Goal: Transaction & Acquisition: Purchase product/service

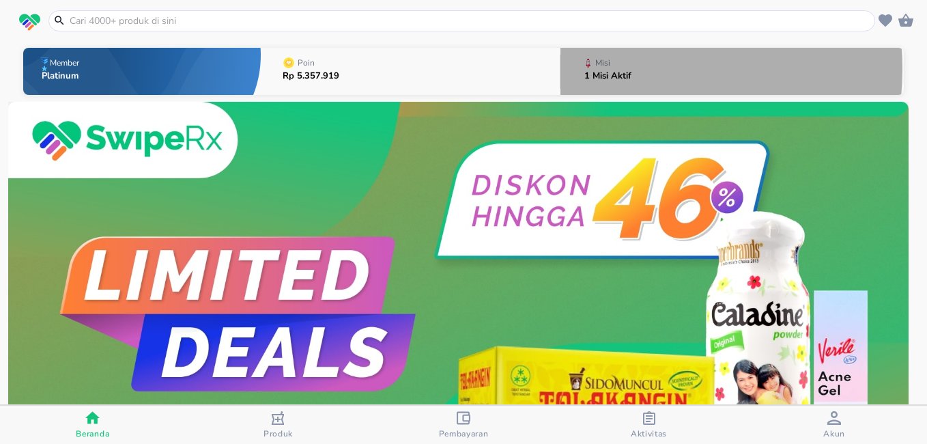
click at [607, 69] on div "Misi" at bounding box center [610, 63] width 53 height 17
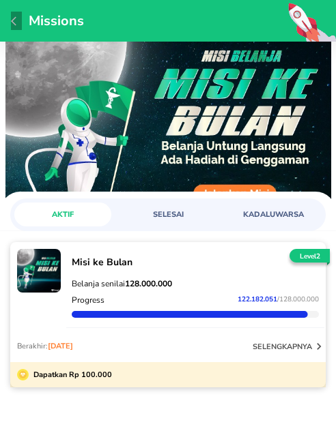
click at [12, 20] on icon "button" at bounding box center [13, 20] width 5 height 9
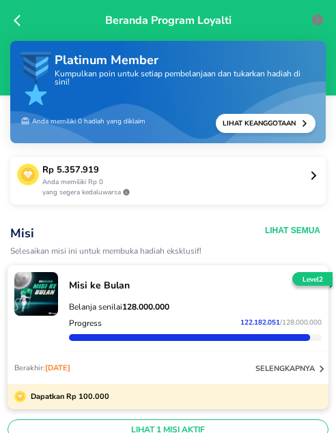
click at [19, 18] on icon at bounding box center [21, 21] width 14 height 14
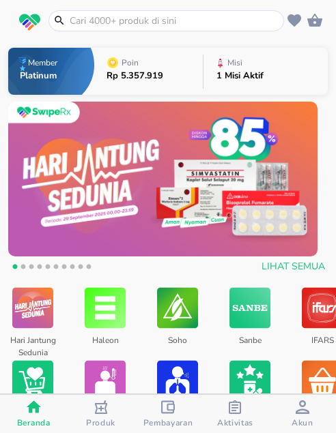
click at [158, 23] on input "text" at bounding box center [174, 21] width 212 height 14
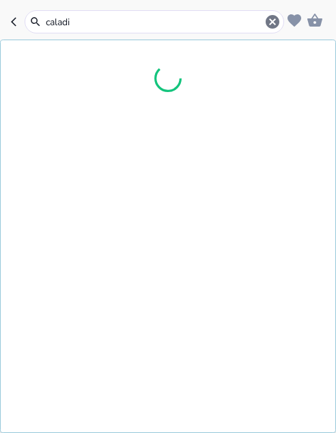
type input "caladin"
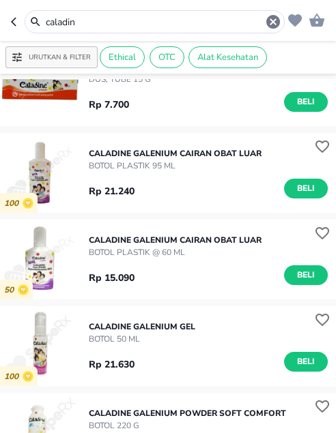
scroll to position [751, 0]
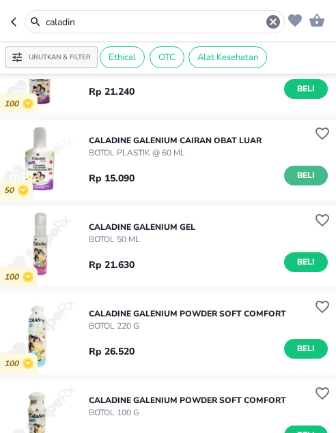
click at [295, 179] on span "Beli" at bounding box center [305, 176] width 23 height 14
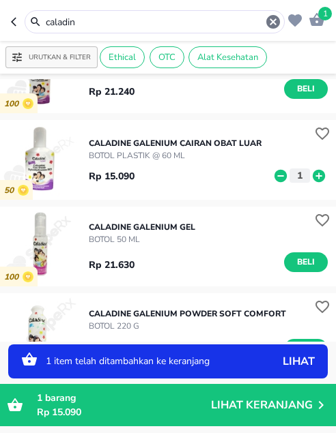
click at [310, 177] on icon at bounding box center [319, 176] width 18 height 15
drag, startPoint x: 81, startPoint y: 18, endPoint x: 3, endPoint y: 11, distance: 78.8
click at [3, 11] on header "2 caladin" at bounding box center [168, 20] width 336 height 41
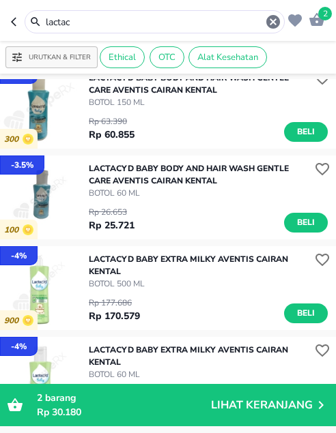
scroll to position [330, 0]
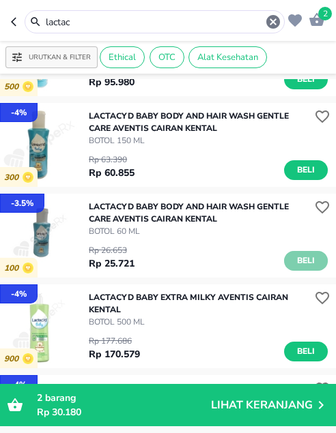
click at [294, 263] on span "Beli" at bounding box center [305, 261] width 23 height 14
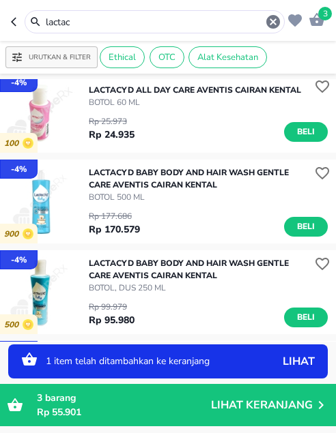
scroll to position [66, 0]
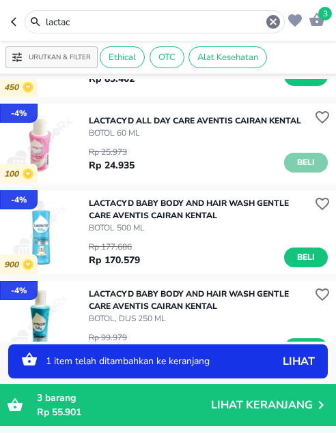
click at [299, 170] on span "Beli" at bounding box center [305, 163] width 23 height 14
drag, startPoint x: 85, startPoint y: 22, endPoint x: -15, endPoint y: 6, distance: 100.9
click at [0, 0] on html "Halo Apotek Ilham Karangsatria [GEOGRAPHIC_DATA], selamat datang! 4 lactac Urut…" at bounding box center [168, 0] width 336 height 0
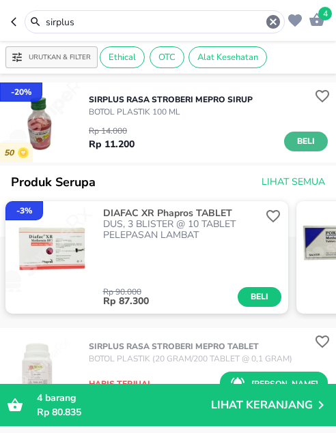
click at [294, 140] on span "Beli" at bounding box center [305, 141] width 23 height 14
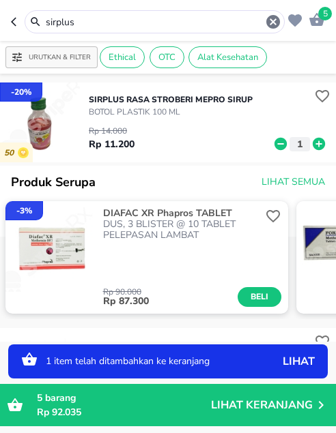
click at [313, 146] on icon at bounding box center [319, 144] width 12 height 12
click at [272, 144] on icon at bounding box center [281, 144] width 18 height 15
drag, startPoint x: 88, startPoint y: 21, endPoint x: -1, endPoint y: 25, distance: 89.5
click at [0, 0] on html "Halo Apotek Ilham Karangsatria [GEOGRAPHIC_DATA], selamat datang! 5 sirplus Uru…" at bounding box center [168, 0] width 336 height 0
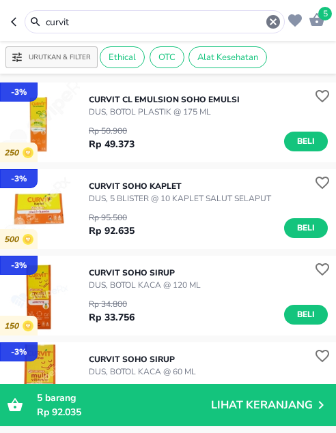
drag, startPoint x: 78, startPoint y: 23, endPoint x: -8, endPoint y: 7, distance: 86.8
click at [0, 0] on html "Halo Apotek Ilham Karangsatria [GEOGRAPHIC_DATA], selamat datang! 5 curvit Urut…" at bounding box center [168, 0] width 336 height 0
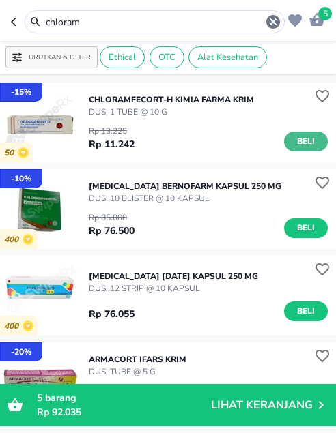
click at [294, 136] on span "Beli" at bounding box center [305, 141] width 23 height 14
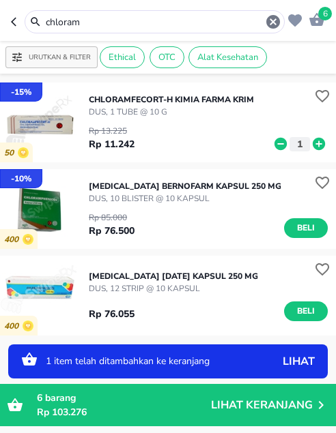
click at [310, 145] on icon at bounding box center [319, 144] width 18 height 15
drag, startPoint x: 101, startPoint y: 19, endPoint x: 18, endPoint y: 1, distance: 85.3
click at [18, 1] on header "9 chloram" at bounding box center [168, 20] width 336 height 41
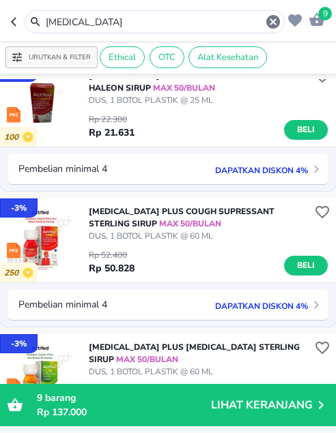
scroll to position [137, 0]
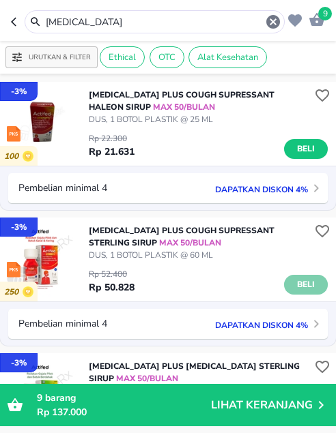
click at [294, 279] on span "Beli" at bounding box center [305, 285] width 23 height 14
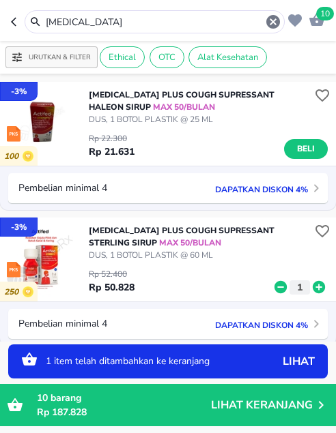
click at [313, 282] on icon at bounding box center [319, 287] width 12 height 12
drag, startPoint x: 95, startPoint y: 19, endPoint x: -14, endPoint y: 13, distance: 109.4
click at [0, 0] on html "Halo Apotek Ilham Karangsatria [GEOGRAPHIC_DATA], selamat datang! 11 [MEDICAL_D…" at bounding box center [168, 0] width 336 height 0
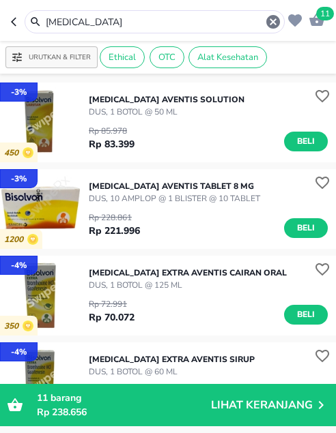
scroll to position [137, 0]
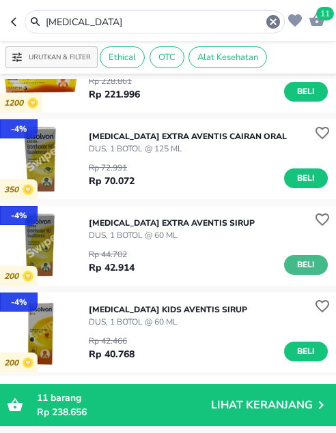
click at [295, 261] on span "Beli" at bounding box center [305, 265] width 23 height 14
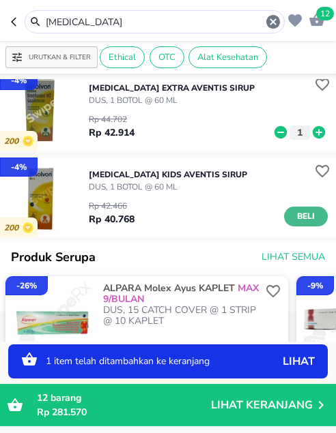
scroll to position [273, 0]
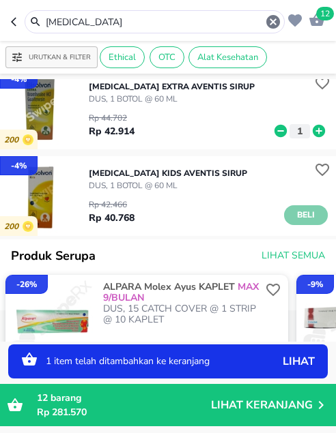
click at [294, 212] on span "Beli" at bounding box center [305, 215] width 23 height 14
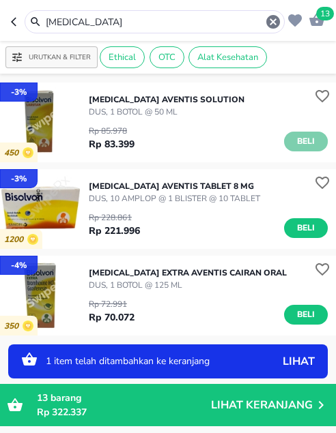
click at [294, 141] on span "Beli" at bounding box center [305, 141] width 23 height 14
drag, startPoint x: 89, startPoint y: 25, endPoint x: -5, endPoint y: 21, distance: 94.3
click at [0, 0] on html "Halo Apotek Ilham Karangsatria [GEOGRAPHIC_DATA], selamat datang! 14 [MEDICAL_D…" at bounding box center [168, 0] width 336 height 0
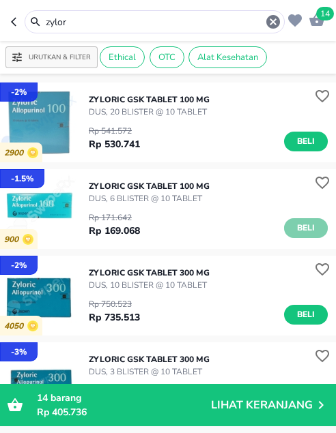
click at [307, 226] on button "Beli" at bounding box center [306, 228] width 44 height 20
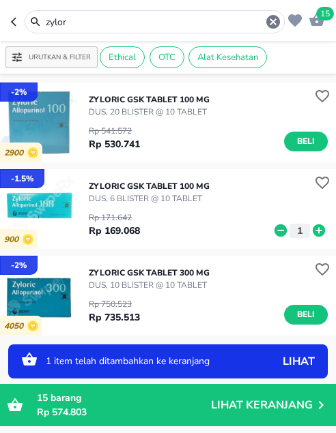
drag, startPoint x: 81, startPoint y: 25, endPoint x: -17, endPoint y: 14, distance: 99.0
click at [0, 0] on html "Halo Apotek Ilham Karangsatria [GEOGRAPHIC_DATA], selamat datang! 15 zylor Urut…" at bounding box center [168, 0] width 336 height 0
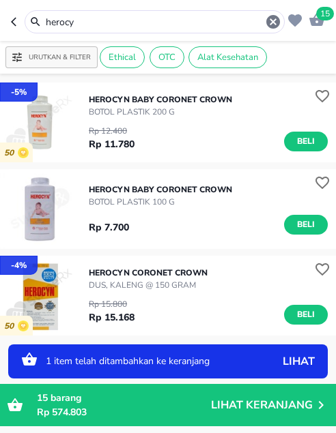
scroll to position [137, 0]
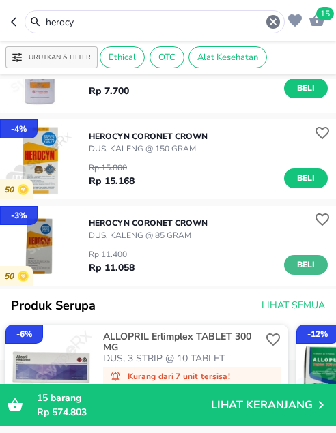
click at [298, 266] on span "Beli" at bounding box center [305, 265] width 23 height 14
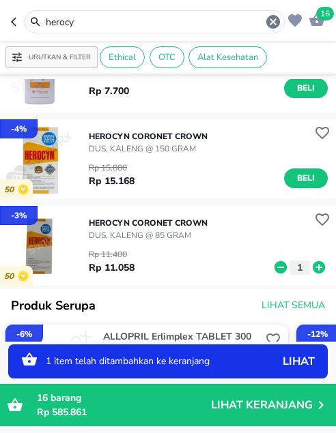
click at [313, 266] on icon at bounding box center [319, 267] width 12 height 12
drag, startPoint x: 85, startPoint y: 20, endPoint x: -66, endPoint y: -16, distance: 155.1
click at [0, 0] on html "Halo Apotek Ilham Karangsatria [GEOGRAPHIC_DATA], selamat datang! 17 herocy Uru…" at bounding box center [168, 0] width 336 height 0
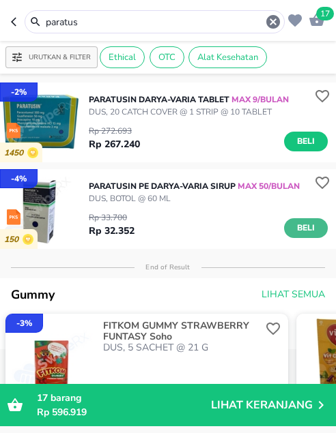
click at [306, 235] on span "Beli" at bounding box center [305, 228] width 23 height 14
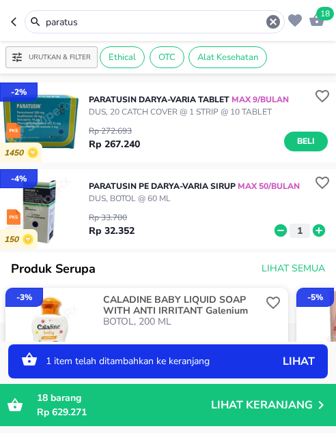
click at [313, 237] on icon at bounding box center [319, 231] width 12 height 12
drag, startPoint x: 91, startPoint y: 29, endPoint x: 20, endPoint y: 23, distance: 70.6
click at [20, 23] on div "paratus" at bounding box center [148, 21] width 274 height 23
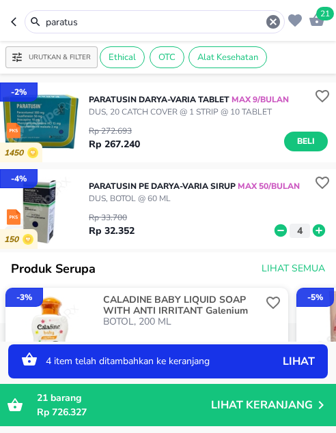
drag, startPoint x: 75, startPoint y: 23, endPoint x: 8, endPoint y: 15, distance: 67.4
click at [8, 15] on header "21 paratus" at bounding box center [168, 20] width 336 height 41
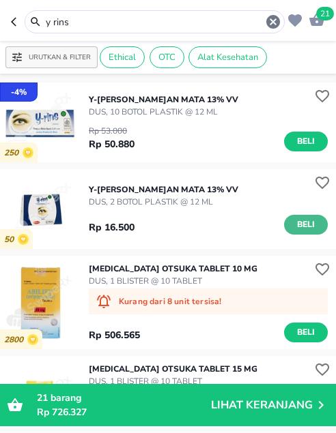
click at [301, 225] on span "Beli" at bounding box center [305, 225] width 23 height 14
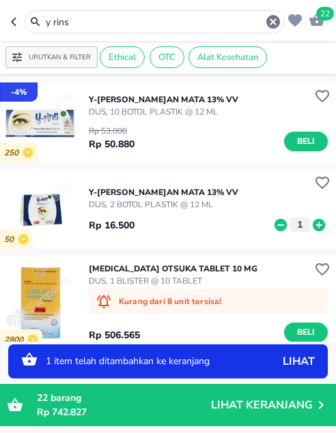
click at [313, 227] on icon at bounding box center [319, 224] width 12 height 12
drag, startPoint x: 77, startPoint y: 25, endPoint x: -10, endPoint y: 13, distance: 88.1
click at [0, 0] on html "Halo Apotek Ilham Karangsatria [GEOGRAPHIC_DATA], selamat datang! 23 y rins Uru…" at bounding box center [168, 0] width 336 height 0
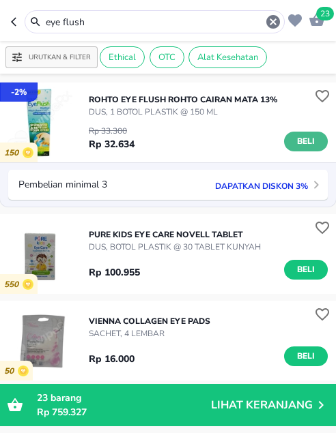
click at [299, 141] on span "Beli" at bounding box center [305, 141] width 23 height 14
drag, startPoint x: 100, startPoint y: 20, endPoint x: -29, endPoint y: 27, distance: 128.5
click at [0, 0] on html "Halo Apotek Ilham Karangsatria [GEOGRAPHIC_DATA], selamat datang! 24 eye flush …" at bounding box center [168, 0] width 336 height 0
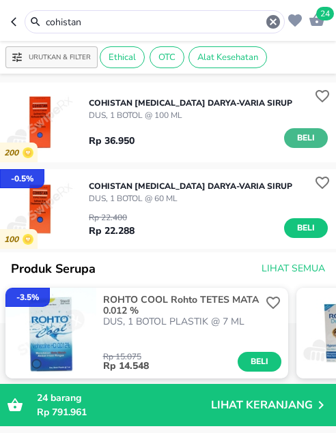
click at [306, 132] on span "Beli" at bounding box center [305, 138] width 23 height 14
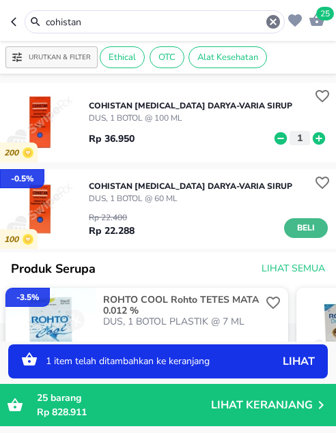
click at [296, 228] on span "Beli" at bounding box center [305, 228] width 23 height 14
click at [313, 231] on icon at bounding box center [319, 231] width 12 height 12
drag, startPoint x: 99, startPoint y: 18, endPoint x: -12, endPoint y: 5, distance: 111.3
click at [0, 0] on html "Halo Apotek Ilham Karangsatria [GEOGRAPHIC_DATA], selamat datang! 27 cohistan U…" at bounding box center [168, 0] width 336 height 0
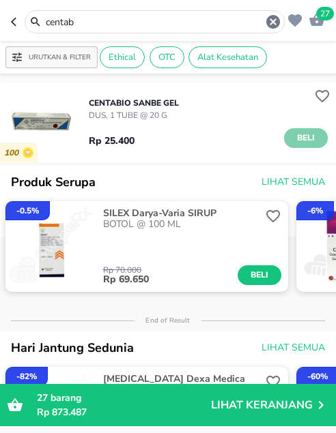
click at [311, 136] on button "Beli" at bounding box center [306, 138] width 44 height 20
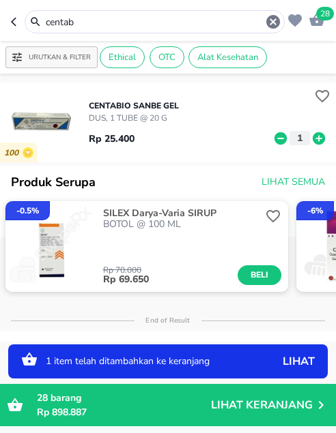
click at [311, 139] on icon at bounding box center [319, 138] width 18 height 15
click at [272, 139] on icon at bounding box center [281, 138] width 18 height 15
drag, startPoint x: 84, startPoint y: 23, endPoint x: -10, endPoint y: 17, distance: 94.4
click at [0, 0] on html "Halo Apotek Ilham Karangsatria [GEOGRAPHIC_DATA], selamat datang! 28 centab Uru…" at bounding box center [168, 0] width 336 height 0
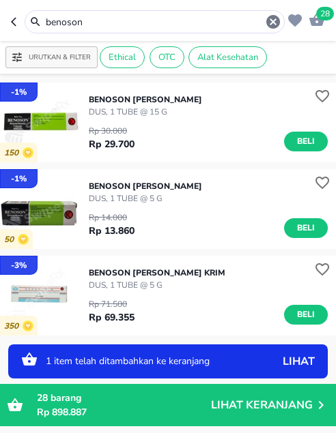
scroll to position [205, 0]
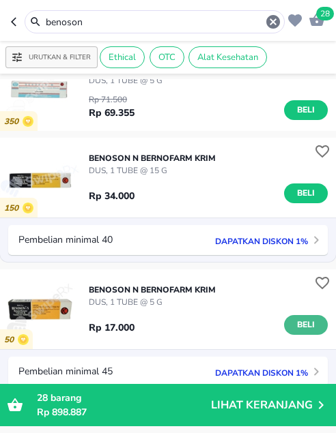
click at [302, 323] on span "Beli" at bounding box center [305, 325] width 23 height 14
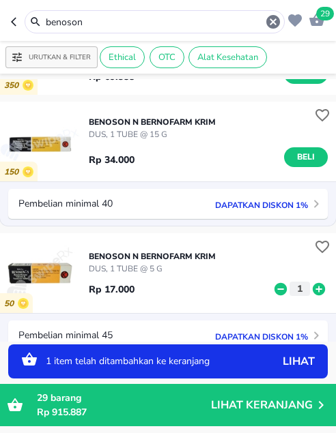
scroll to position [273, 0]
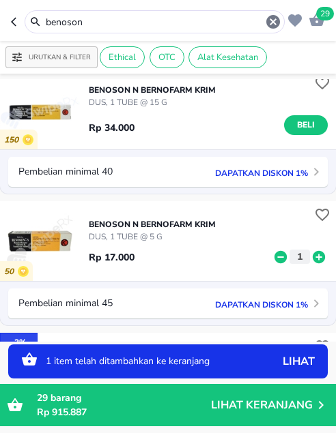
click at [317, 255] on icon at bounding box center [319, 257] width 18 height 15
drag, startPoint x: 62, startPoint y: 14, endPoint x: 0, endPoint y: 14, distance: 62.1
click at [7, 13] on header "30 benoson" at bounding box center [168, 20] width 336 height 41
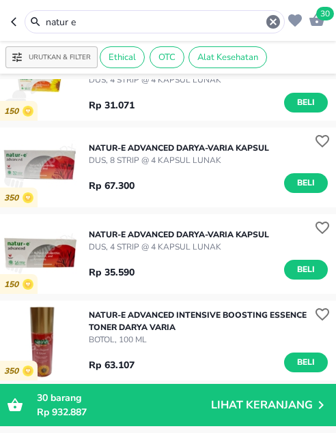
scroll to position [167, 0]
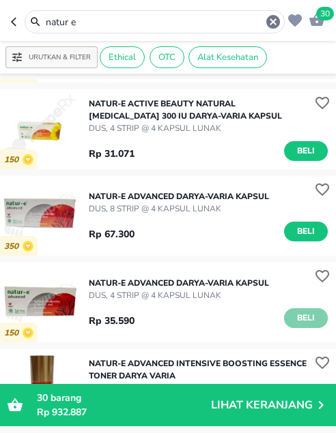
click at [295, 317] on span "Beli" at bounding box center [305, 318] width 23 height 14
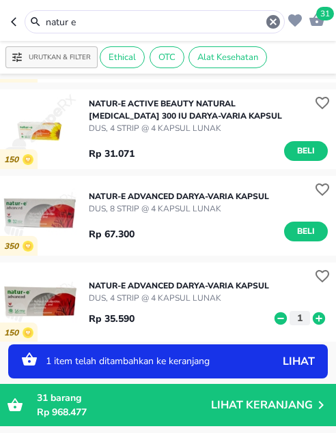
drag, startPoint x: 92, startPoint y: 18, endPoint x: 8, endPoint y: 15, distance: 84.7
click at [8, 15] on header "31 natur e" at bounding box center [168, 20] width 336 height 41
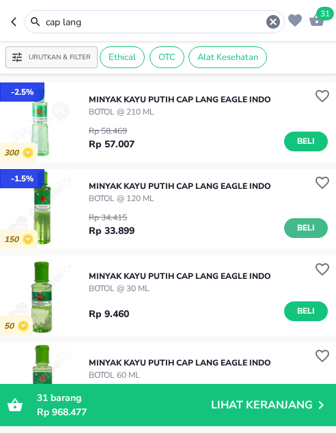
click at [294, 224] on span "Beli" at bounding box center [305, 228] width 23 height 14
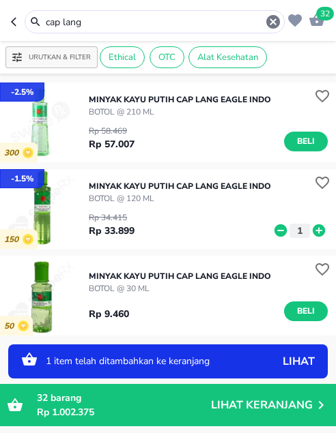
drag, startPoint x: 106, startPoint y: 16, endPoint x: 0, endPoint y: 21, distance: 106.6
click at [6, 19] on header "32 cap lang" at bounding box center [168, 20] width 336 height 41
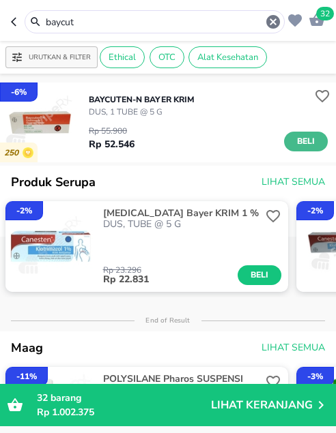
click at [302, 139] on span "Beli" at bounding box center [305, 141] width 23 height 14
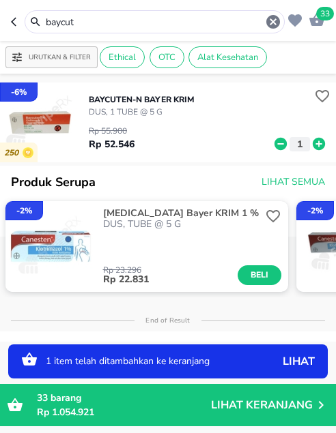
drag, startPoint x: 99, startPoint y: 23, endPoint x: 0, endPoint y: 24, distance: 99.0
click at [0, 0] on html "Halo Apotek Ilham Karangsatria [GEOGRAPHIC_DATA], selamat datang! 33 baycut Uru…" at bounding box center [168, 0] width 336 height 0
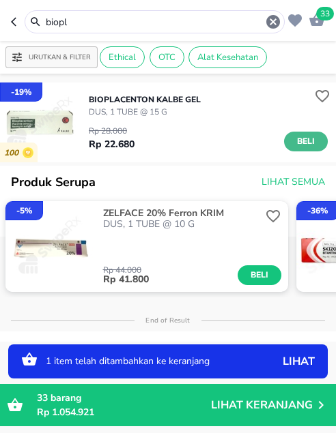
click at [294, 143] on span "Beli" at bounding box center [305, 141] width 23 height 14
click at [313, 141] on icon at bounding box center [319, 144] width 12 height 12
drag, startPoint x: 85, startPoint y: 20, endPoint x: -9, endPoint y: 5, distance: 94.6
click at [0, 0] on html "Halo Apotek Ilham Karangsatria [GEOGRAPHIC_DATA], selamat datang! 36 biopl Urut…" at bounding box center [168, 0] width 336 height 0
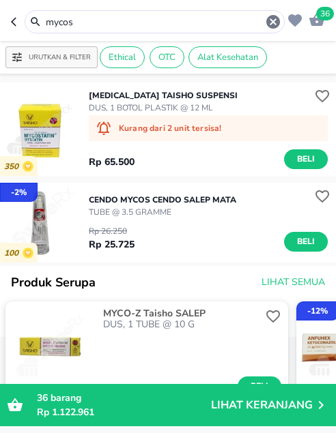
drag, startPoint x: 85, startPoint y: 23, endPoint x: -29, endPoint y: 16, distance: 114.8
click at [0, 0] on html "Halo Apotek Ilham Karangsatria [GEOGRAPHIC_DATA], selamat datang! 36 mycos Urut…" at bounding box center [168, 0] width 336 height 0
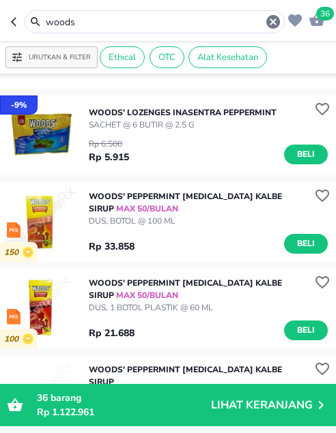
scroll to position [341, 0]
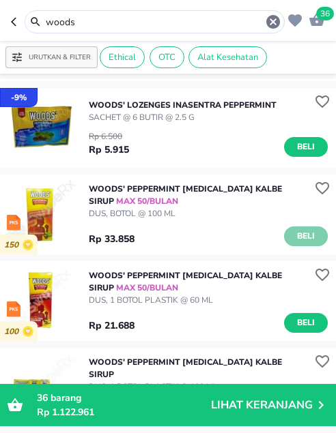
click at [294, 238] on span "Beli" at bounding box center [305, 236] width 23 height 14
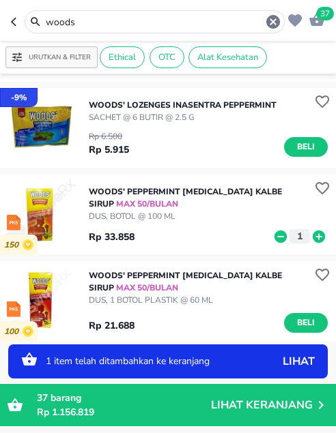
click at [313, 238] on icon at bounding box center [319, 236] width 12 height 12
click at [0, 0] on html "Halo Apotek Ilham Karangsatria [GEOGRAPHIC_DATA], selamat datang! 38 woods Urut…" at bounding box center [168, 0] width 336 height 0
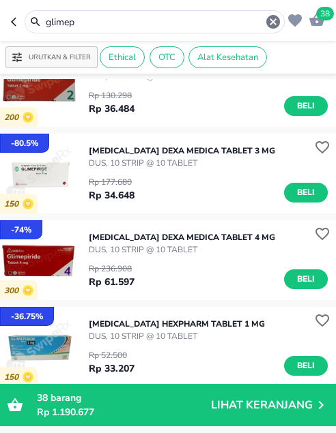
scroll to position [137, 0]
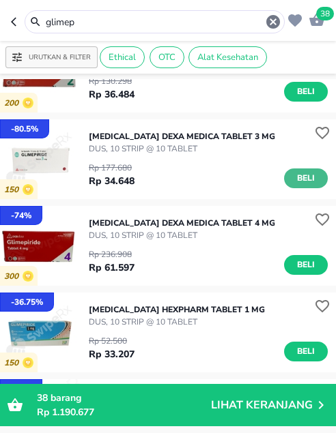
click at [294, 173] on span "Beli" at bounding box center [305, 178] width 23 height 14
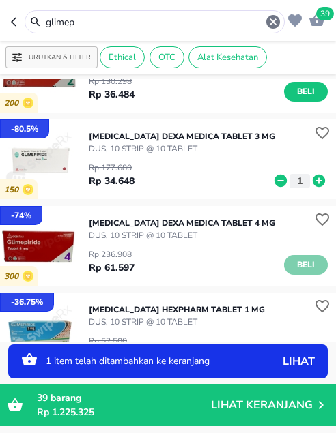
click at [294, 263] on span "Beli" at bounding box center [305, 265] width 23 height 14
drag, startPoint x: 98, startPoint y: 20, endPoint x: 9, endPoint y: 17, distance: 88.8
click at [9, 17] on header "40 glimep" at bounding box center [168, 20] width 336 height 41
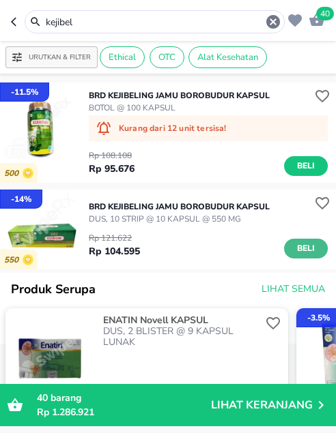
click at [303, 246] on span "Beli" at bounding box center [305, 249] width 23 height 14
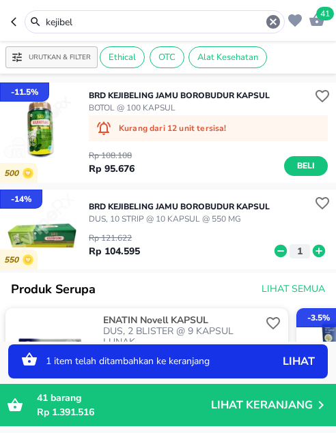
drag, startPoint x: 94, startPoint y: 19, endPoint x: -34, endPoint y: 6, distance: 129.0
click at [0, 0] on html "Halo Apotek Ilham Karangsatria [GEOGRAPHIC_DATA], selamat datang! 41 kejibel Ur…" at bounding box center [168, 0] width 336 height 0
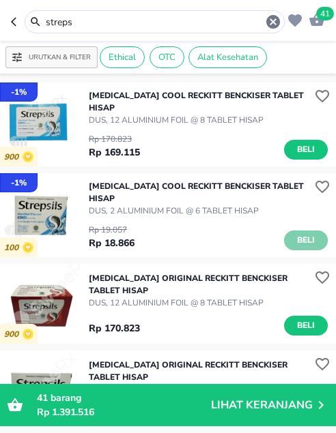
click at [294, 240] on span "Beli" at bounding box center [305, 240] width 23 height 14
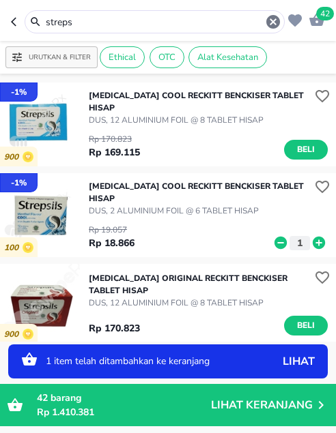
drag, startPoint x: 91, startPoint y: 23, endPoint x: 3, endPoint y: 23, distance: 88.1
click at [3, 23] on header "42 streps" at bounding box center [168, 20] width 336 height 41
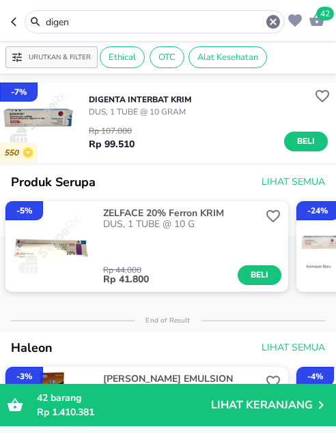
drag, startPoint x: 82, startPoint y: 25, endPoint x: 12, endPoint y: 18, distance: 70.6
click at [12, 18] on div "digen" at bounding box center [148, 21] width 274 height 23
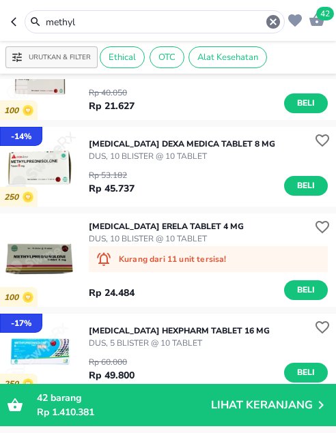
scroll to position [137, 0]
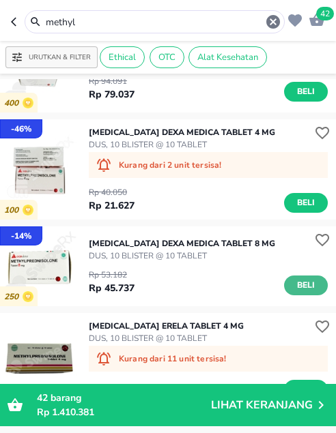
click at [303, 293] on span "Beli" at bounding box center [305, 285] width 23 height 14
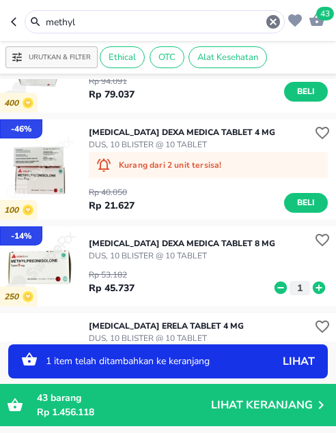
drag, startPoint x: 90, startPoint y: 23, endPoint x: -47, endPoint y: 14, distance: 137.5
click at [0, 0] on html "Halo Apotek Ilham Karangsatria [GEOGRAPHIC_DATA], selamat datang! 43 methyl Uru…" at bounding box center [168, 0] width 336 height 0
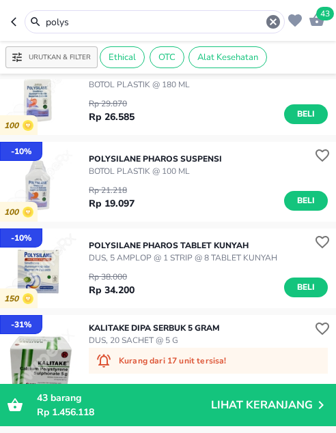
scroll to position [273, 0]
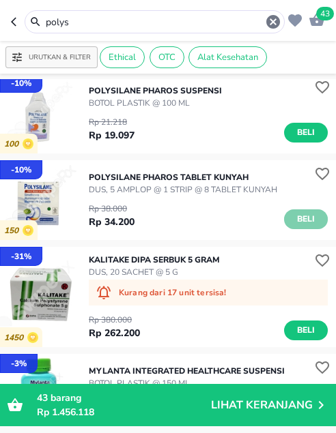
click at [284, 225] on button "Beli" at bounding box center [306, 220] width 44 height 20
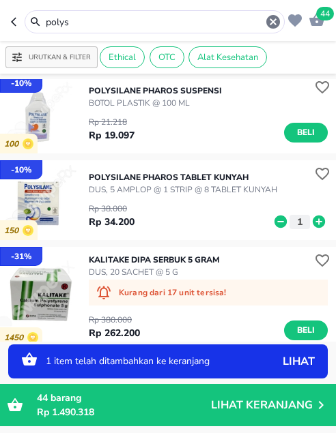
drag, startPoint x: 87, startPoint y: 25, endPoint x: 12, endPoint y: 16, distance: 75.6
click at [12, 16] on div "polys" at bounding box center [148, 21] width 274 height 23
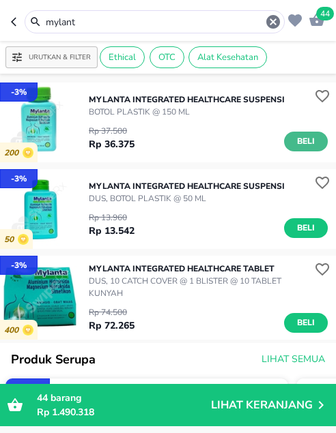
click at [303, 140] on span "Beli" at bounding box center [305, 141] width 23 height 14
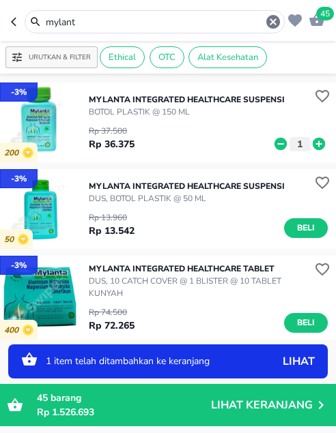
click at [313, 141] on icon at bounding box center [319, 144] width 12 height 12
drag, startPoint x: 98, startPoint y: 23, endPoint x: -23, endPoint y: 1, distance: 122.1
click at [0, 0] on html "Halo Apotek Ilham Karangsatria [GEOGRAPHIC_DATA], selamat datang! 46 mylant Uru…" at bounding box center [168, 0] width 336 height 0
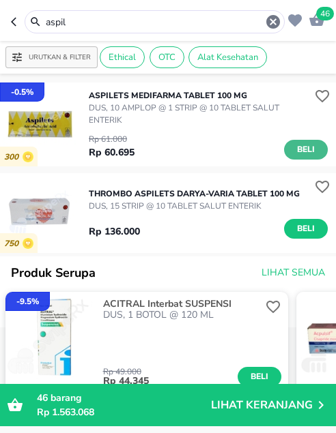
click at [294, 147] on span "Beli" at bounding box center [305, 150] width 23 height 14
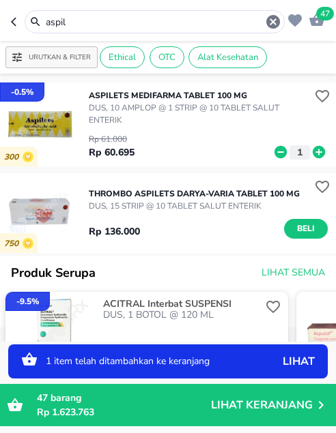
drag, startPoint x: 95, startPoint y: 23, endPoint x: 3, endPoint y: 5, distance: 93.2
click at [3, 5] on header "47 aspil" at bounding box center [168, 20] width 336 height 41
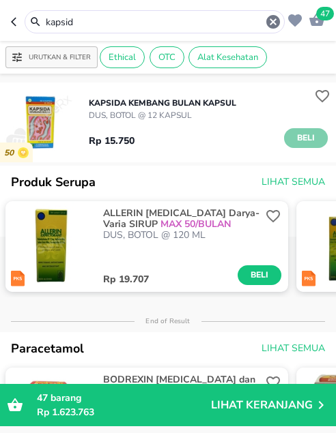
click at [294, 136] on span "Beli" at bounding box center [305, 138] width 23 height 14
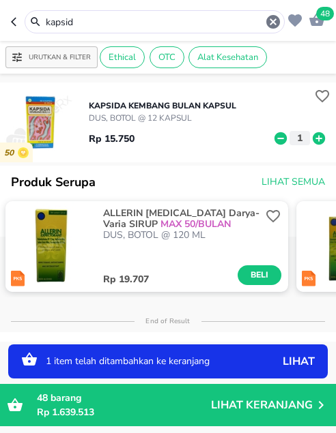
click at [310, 139] on icon at bounding box center [319, 138] width 18 height 15
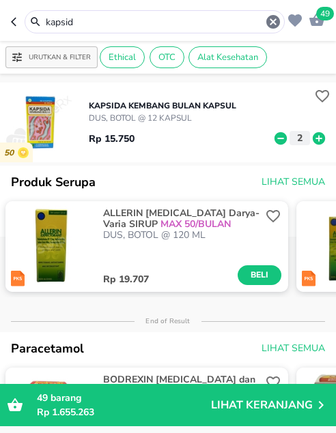
drag, startPoint x: 83, startPoint y: 23, endPoint x: 0, endPoint y: 23, distance: 83.3
click at [1, 23] on header "49 kapsid" at bounding box center [168, 20] width 336 height 41
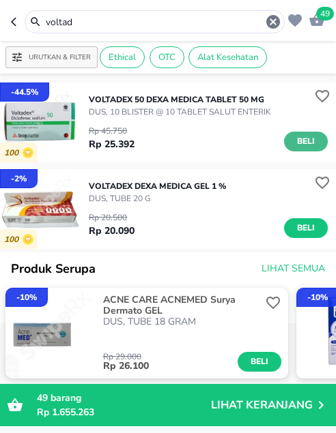
click at [294, 142] on span "Beli" at bounding box center [305, 141] width 23 height 14
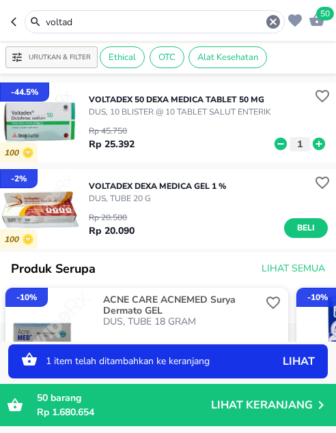
click at [313, 141] on icon at bounding box center [319, 144] width 12 height 12
drag, startPoint x: 79, startPoint y: 23, endPoint x: -3, endPoint y: 25, distance: 82.6
click at [0, 0] on html "Halo Apotek Ilham Karangsatria [GEOGRAPHIC_DATA], selamat datang! 51 voltad Uru…" at bounding box center [168, 0] width 336 height 0
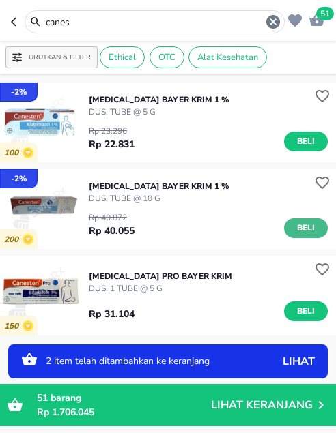
click at [284, 227] on button "Beli" at bounding box center [306, 228] width 44 height 20
drag, startPoint x: 83, startPoint y: 18, endPoint x: -5, endPoint y: 10, distance: 88.5
click at [0, 0] on html "Halo Apotek Ilham Karangsatria [GEOGRAPHIC_DATA], selamat datang! 52 canes Urut…" at bounding box center [168, 0] width 336 height 0
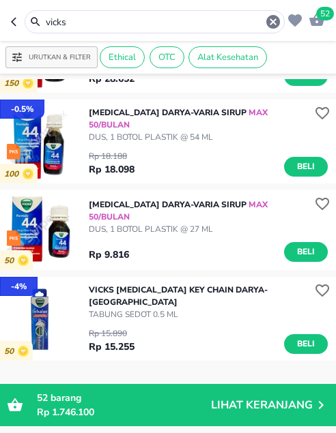
scroll to position [341, 0]
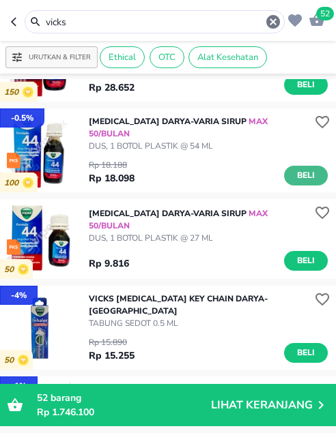
click at [300, 182] on span "Beli" at bounding box center [305, 176] width 23 height 14
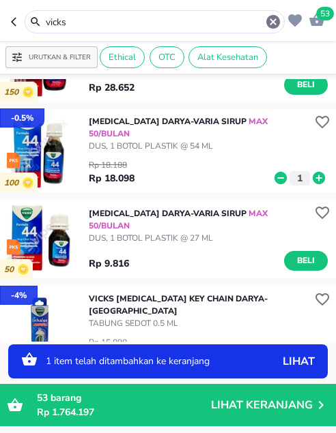
click at [313, 184] on icon at bounding box center [319, 178] width 12 height 12
drag, startPoint x: 23, startPoint y: 18, endPoint x: -12, endPoint y: 16, distance: 34.9
click at [0, 0] on html "Halo Apotek Ilham Karangsatria [GEOGRAPHIC_DATA], selamat datang! 54 vicks Urut…" at bounding box center [168, 0] width 336 height 0
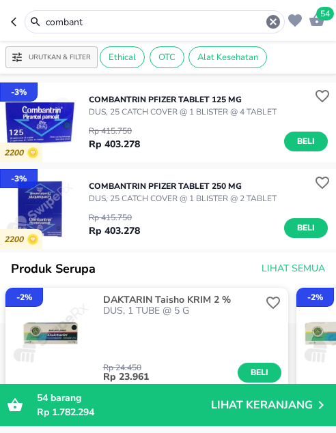
drag, startPoint x: 102, startPoint y: 22, endPoint x: 3, endPoint y: 20, distance: 99.0
click at [3, 20] on header "54 combant" at bounding box center [168, 20] width 336 height 41
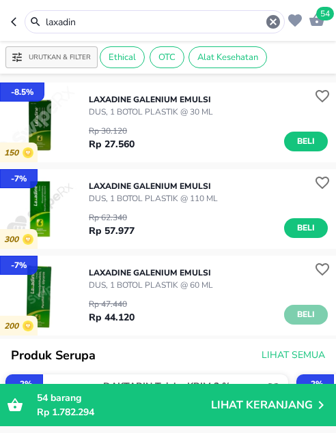
click at [294, 313] on span "Beli" at bounding box center [305, 315] width 23 height 14
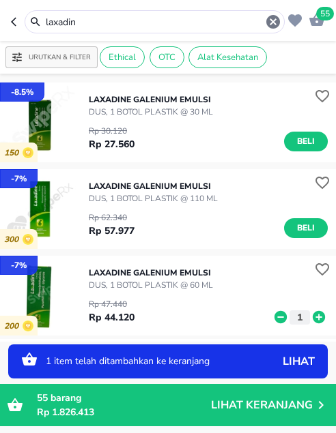
drag, startPoint x: 86, startPoint y: 27, endPoint x: 7, endPoint y: 23, distance: 79.3
click at [7, 23] on header "55 laxadin" at bounding box center [168, 20] width 336 height 41
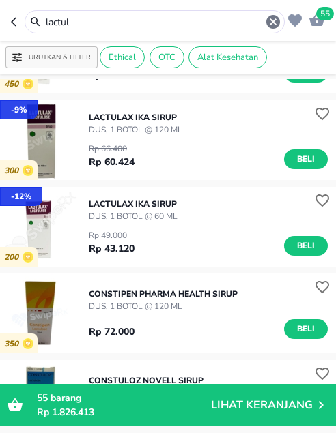
scroll to position [137, 0]
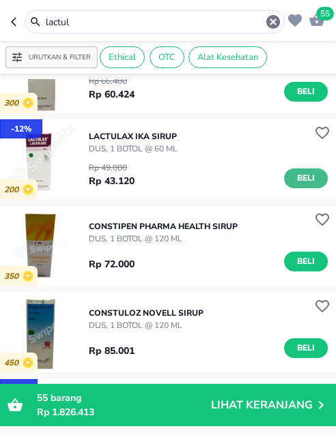
click at [294, 179] on span "Beli" at bounding box center [305, 178] width 23 height 14
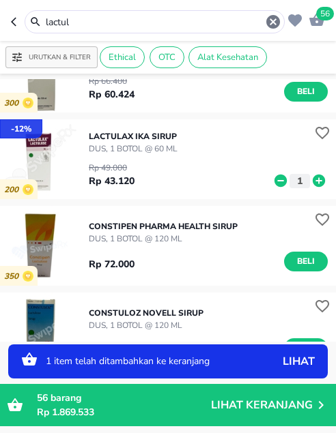
drag, startPoint x: 81, startPoint y: 18, endPoint x: 14, endPoint y: 15, distance: 67.7
click at [19, 15] on div "lactul" at bounding box center [148, 21] width 274 height 23
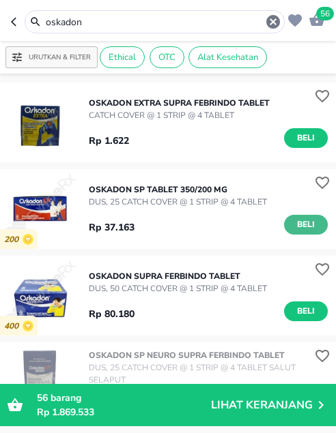
click at [294, 225] on span "Beli" at bounding box center [305, 225] width 23 height 14
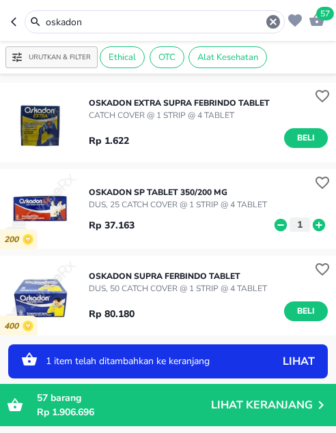
click at [14, 21] on icon "button" at bounding box center [16, 21] width 11 height 11
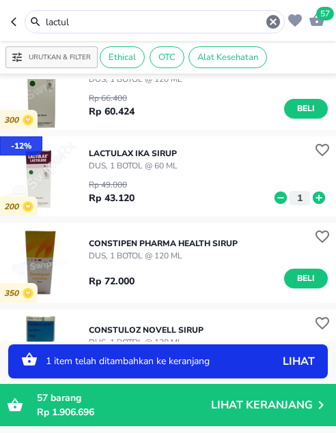
scroll to position [137, 0]
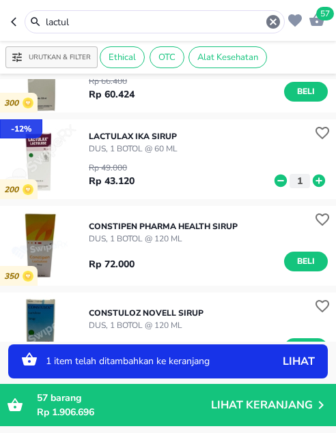
click at [274, 185] on icon at bounding box center [280, 181] width 12 height 12
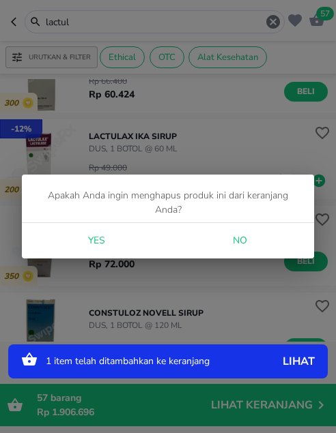
click at [71, 243] on div "Yes No" at bounding box center [168, 241] width 292 height 36
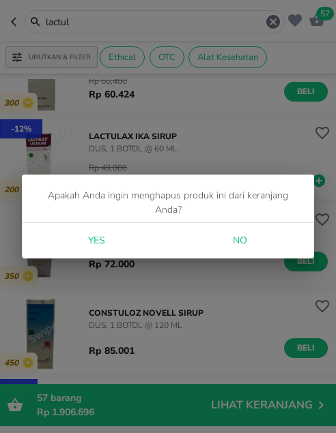
click at [89, 240] on span "Yes" at bounding box center [96, 241] width 33 height 17
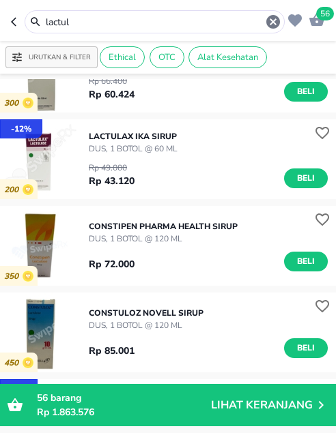
drag, startPoint x: 42, startPoint y: 16, endPoint x: 12, endPoint y: 12, distance: 29.6
click at [12, 12] on div "lactul" at bounding box center [148, 21] width 274 height 23
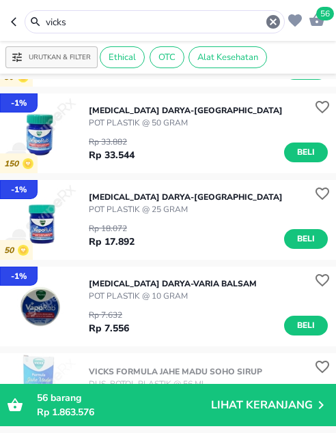
scroll to position [631, 0]
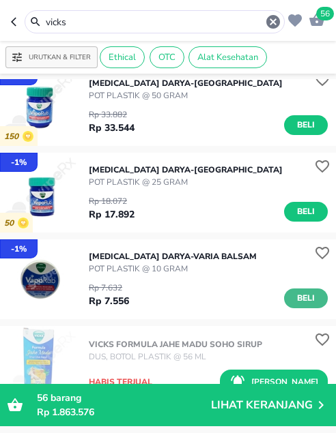
click at [304, 294] on span "Beli" at bounding box center [305, 298] width 23 height 14
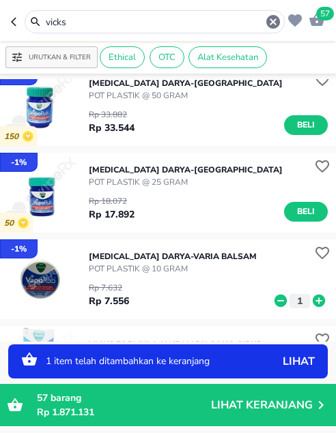
click at [313, 295] on icon at bounding box center [319, 301] width 12 height 12
click at [274, 298] on icon at bounding box center [280, 301] width 12 height 12
drag, startPoint x: 78, startPoint y: 23, endPoint x: -12, endPoint y: 7, distance: 90.9
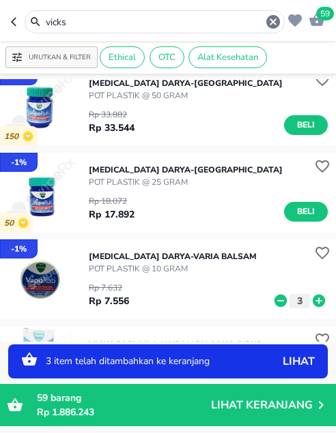
click at [0, 0] on html "Halo Apotek Ilham Karangsatria [GEOGRAPHIC_DATA], selamat datang! 59 vicks Urut…" at bounding box center [168, 0] width 336 height 0
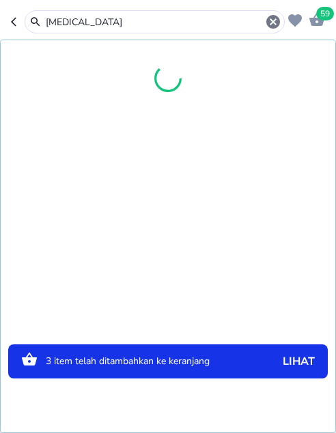
type input "[MEDICAL_DATA]"
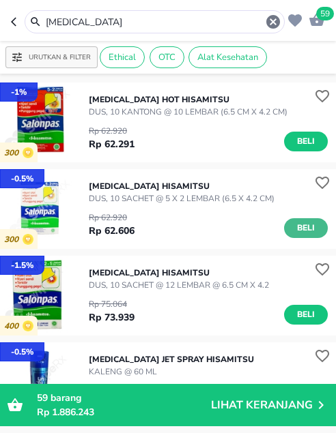
click at [299, 227] on span "Beli" at bounding box center [305, 228] width 23 height 14
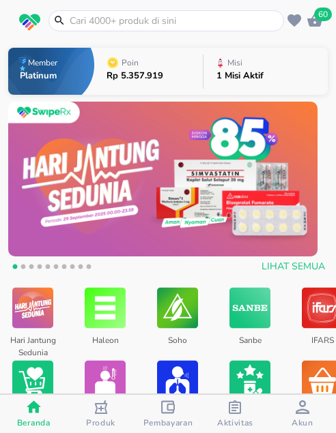
click at [237, 74] on p "1 Misi Aktif" at bounding box center [239, 76] width 47 height 9
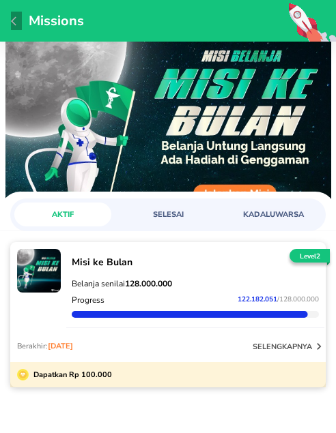
click at [14, 27] on button "button" at bounding box center [16, 21] width 11 height 18
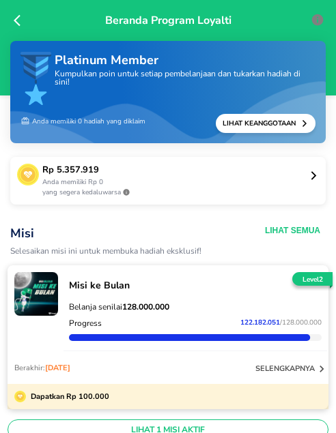
click at [20, 16] on icon at bounding box center [21, 21] width 14 height 14
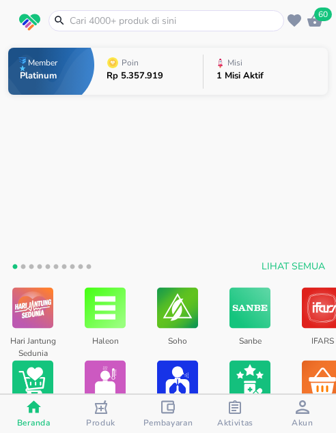
click at [110, 16] on input "text" at bounding box center [174, 21] width 212 height 14
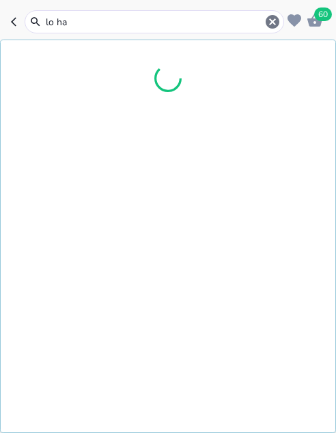
type input "lo han"
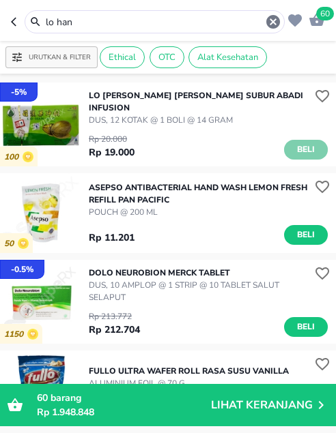
click at [298, 143] on span "Beli" at bounding box center [305, 150] width 23 height 14
drag, startPoint x: 84, startPoint y: 17, endPoint x: 14, endPoint y: 3, distance: 71.1
click at [14, 3] on header "61 lo han" at bounding box center [168, 20] width 336 height 41
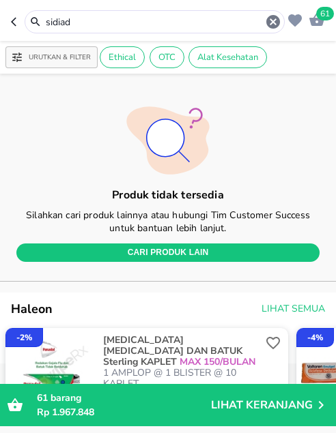
drag, startPoint x: 96, startPoint y: 27, endPoint x: -5, endPoint y: 21, distance: 100.5
click at [0, 0] on html "Halo Apotek Ilham Karangsatria Tambun Utara, selamat datang! 61 sidiad Urutkan …" at bounding box center [168, 0] width 336 height 0
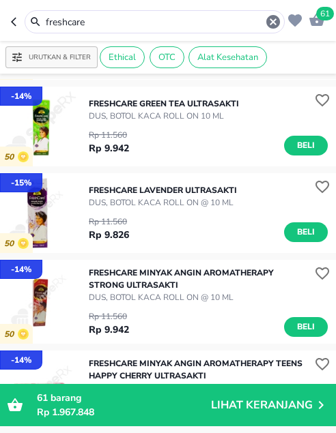
scroll to position [205, 0]
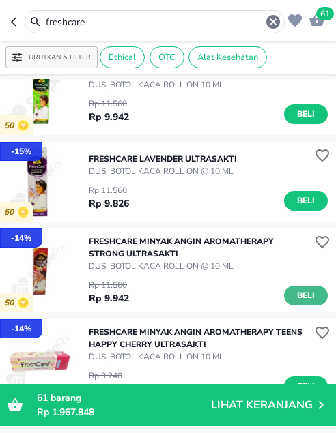
click at [301, 296] on span "Beli" at bounding box center [305, 296] width 23 height 14
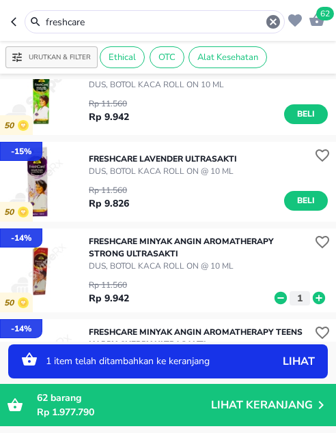
click at [313, 296] on icon at bounding box center [319, 298] width 12 height 12
drag, startPoint x: 100, startPoint y: 20, endPoint x: -22, endPoint y: 17, distance: 122.2
click at [0, 0] on html "Halo Apotek Ilham Karangsatria Tambun Utara, selamat datang! 65 freshcare Urutk…" at bounding box center [168, 0] width 336 height 0
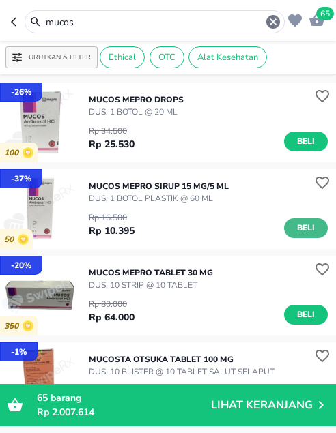
click at [294, 227] on span "Beli" at bounding box center [305, 228] width 23 height 14
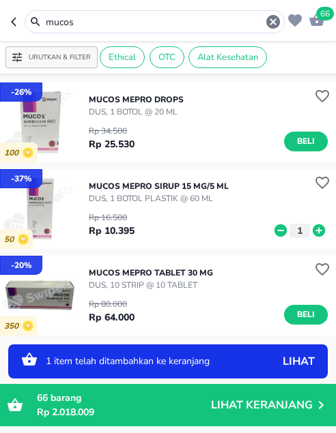
click at [313, 229] on icon at bounding box center [319, 231] width 12 height 12
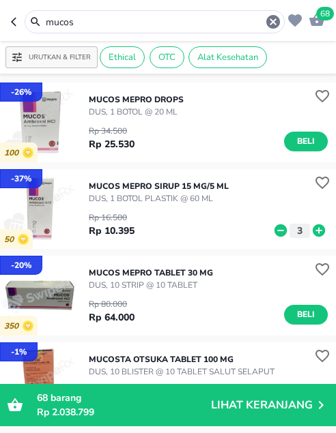
drag, startPoint x: 89, startPoint y: 25, endPoint x: 28, endPoint y: 19, distance: 61.1
click at [28, 19] on div "mucos" at bounding box center [154, 22] width 253 height 16
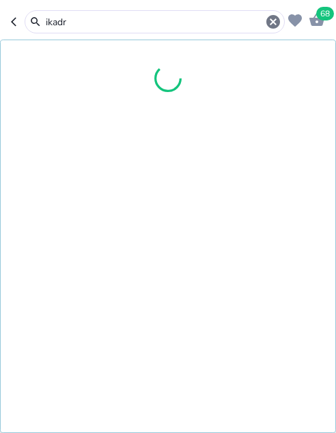
type input "ikadr"
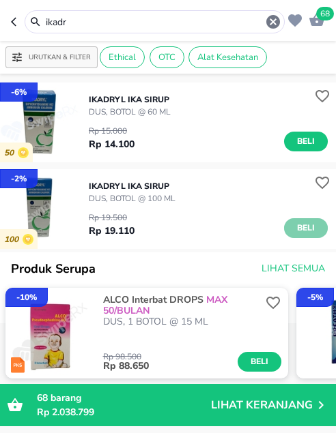
click at [296, 224] on span "Beli" at bounding box center [305, 228] width 23 height 14
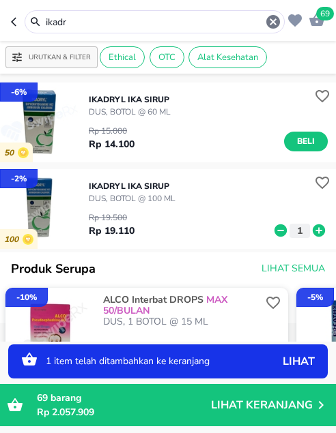
click at [229, 405] on p "Lihat Keranjang" at bounding box center [262, 405] width 102 height 0
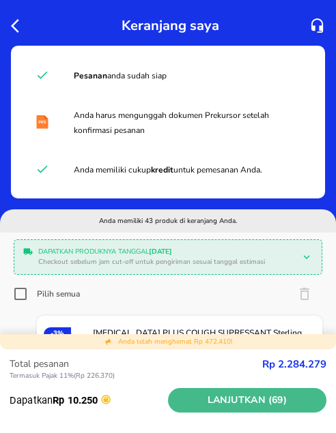
click at [229, 403] on span "Lanjutkan (69)" at bounding box center [246, 400] width 147 height 17
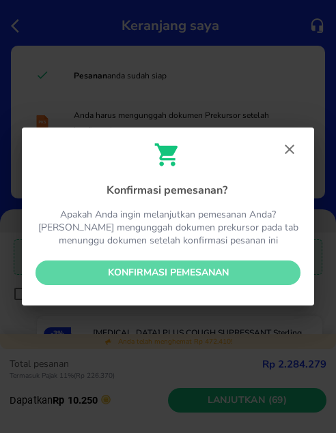
click at [98, 272] on span "Konfirmasi pemesanan" at bounding box center [167, 273] width 243 height 17
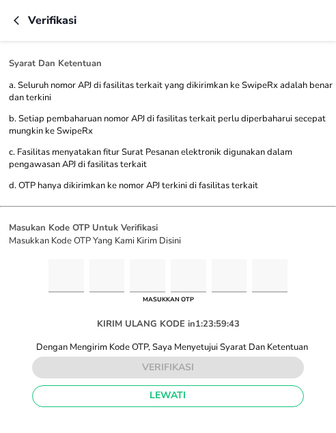
click at [82, 287] on input "Please enter OTP character 1" at bounding box center [65, 275] width 35 height 33
type input "4"
type input "3"
type input "8"
type input "1"
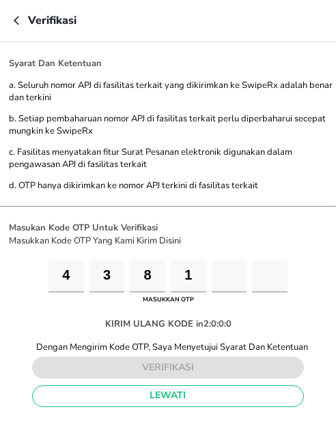
type input "0"
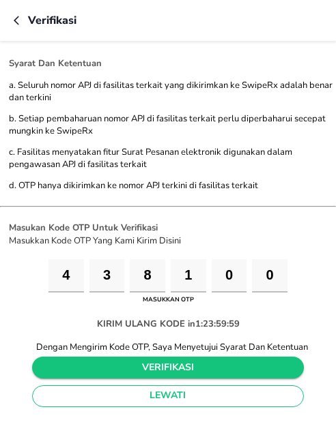
type input "0"
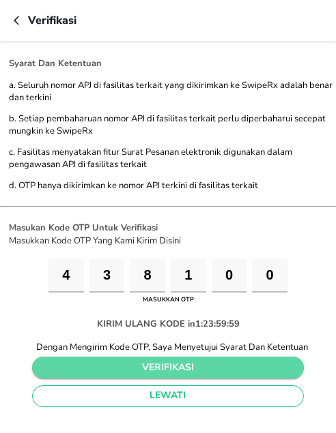
click at [104, 365] on span "verifikasi" at bounding box center [168, 368] width 251 height 17
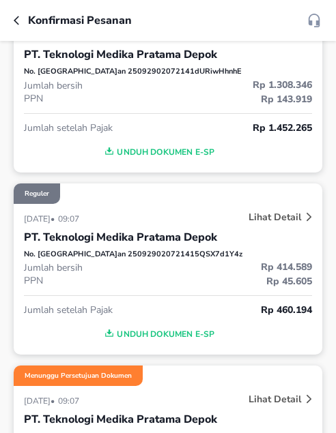
scroll to position [410, 0]
